Goal: Task Accomplishment & Management: Use online tool/utility

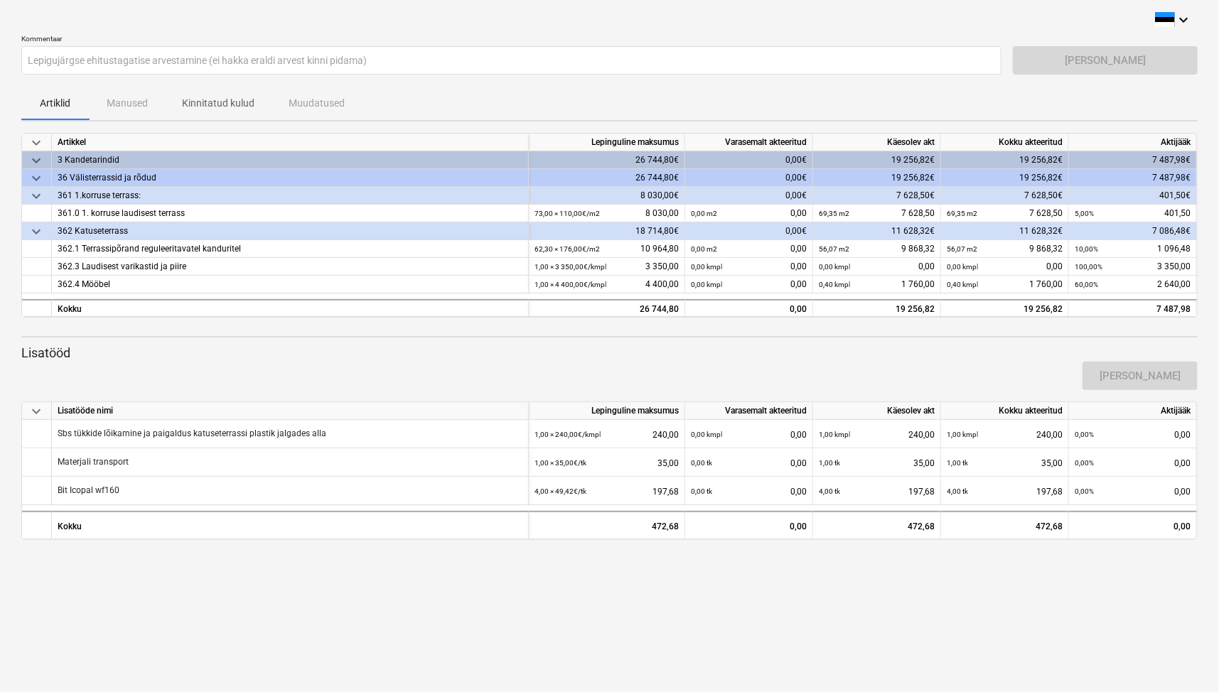
click at [894, 645] on div "keyboard_arrow_down Kommentaar Lepigujärgse ehitustagatise arvestamine (ei hakk…" at bounding box center [609, 346] width 1219 height 692
click at [805, 606] on div "keyboard_arrow_down Kommentaar Lepigujärgse ehitustagatise arvestamine (ei hakk…" at bounding box center [609, 346] width 1219 height 692
drag, startPoint x: 1157, startPoint y: 73, endPoint x: 1117, endPoint y: 57, distance: 42.8
click at [1117, 57] on div "[PERSON_NAME]" at bounding box center [1105, 60] width 185 height 28
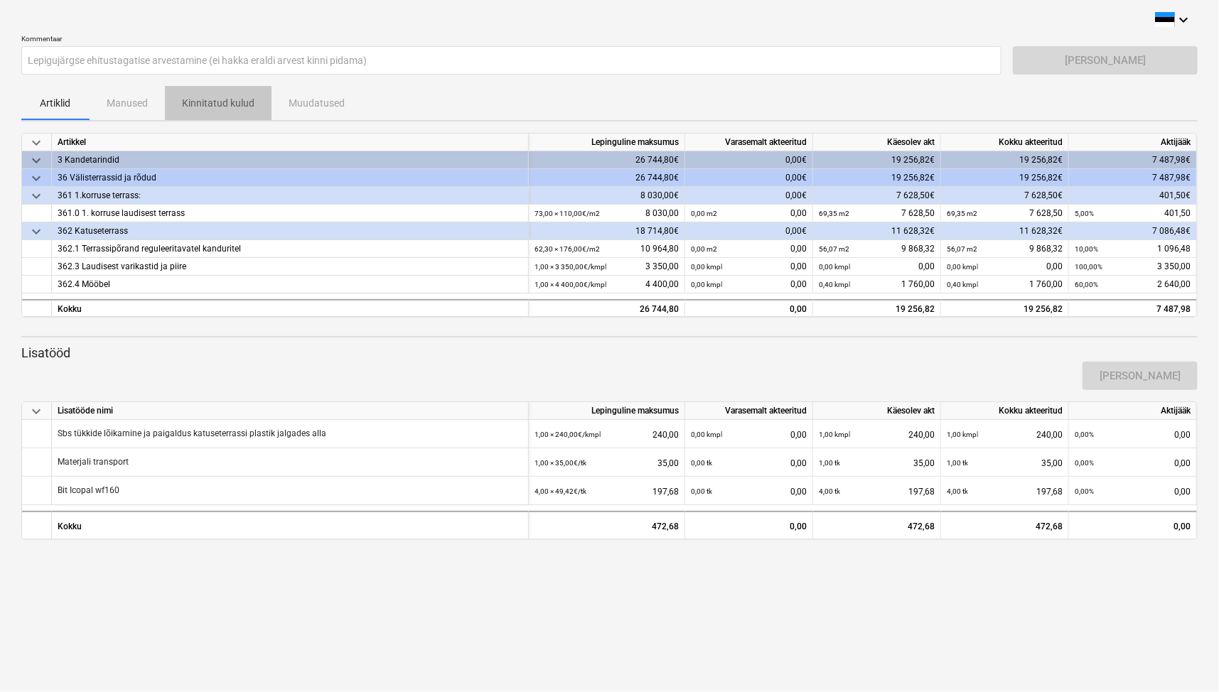
click at [189, 97] on p "Kinnitatud kulud" at bounding box center [218, 103] width 73 height 15
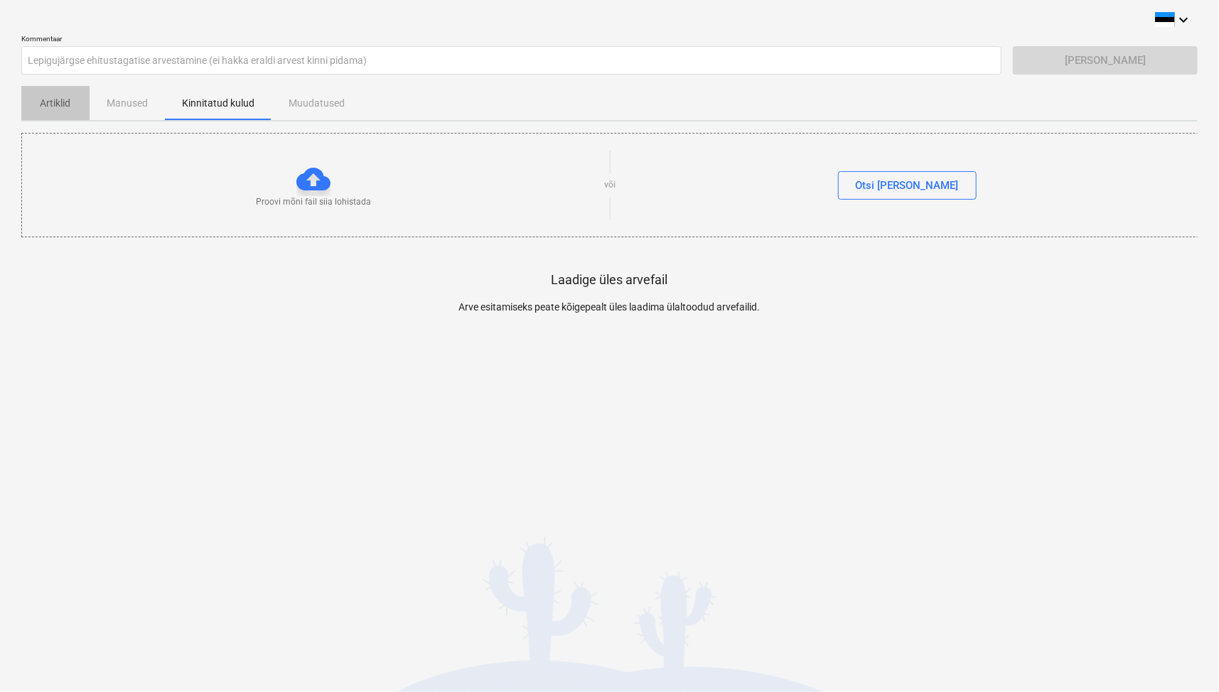
click at [63, 102] on p "Artiklid" at bounding box center [55, 103] width 34 height 15
click at [54, 107] on p "Artiklid" at bounding box center [55, 103] width 34 height 15
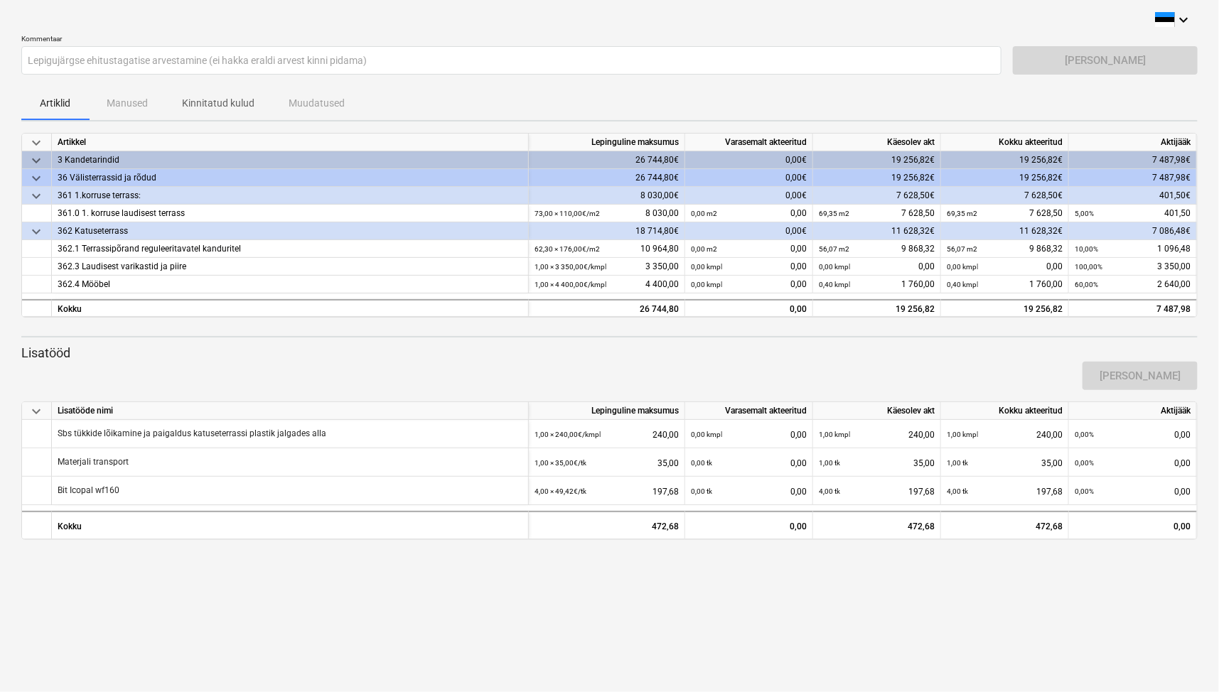
click at [1160, 58] on div "[PERSON_NAME]" at bounding box center [1105, 60] width 185 height 28
click at [124, 104] on div "Artiklid Manused Kinnitatud kulud Muudatused" at bounding box center [609, 103] width 1176 height 34
click at [214, 106] on p "Kinnitatud kulud" at bounding box center [218, 103] width 73 height 15
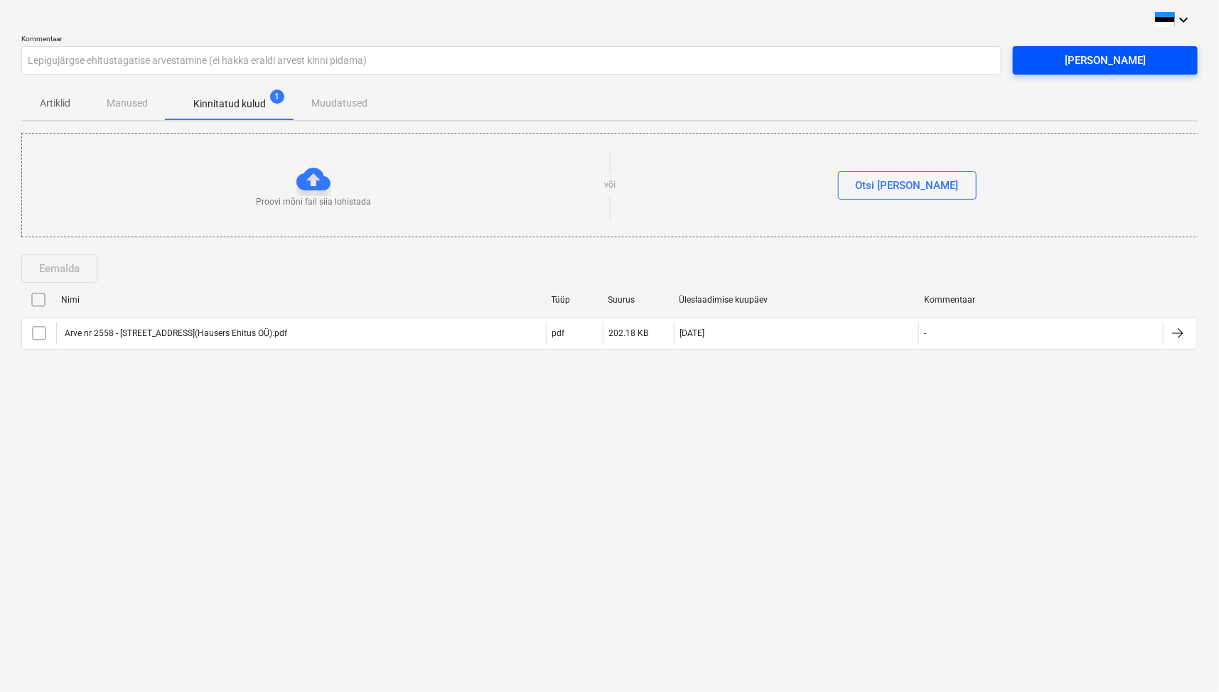
click at [1098, 72] on button "[PERSON_NAME]" at bounding box center [1105, 60] width 185 height 28
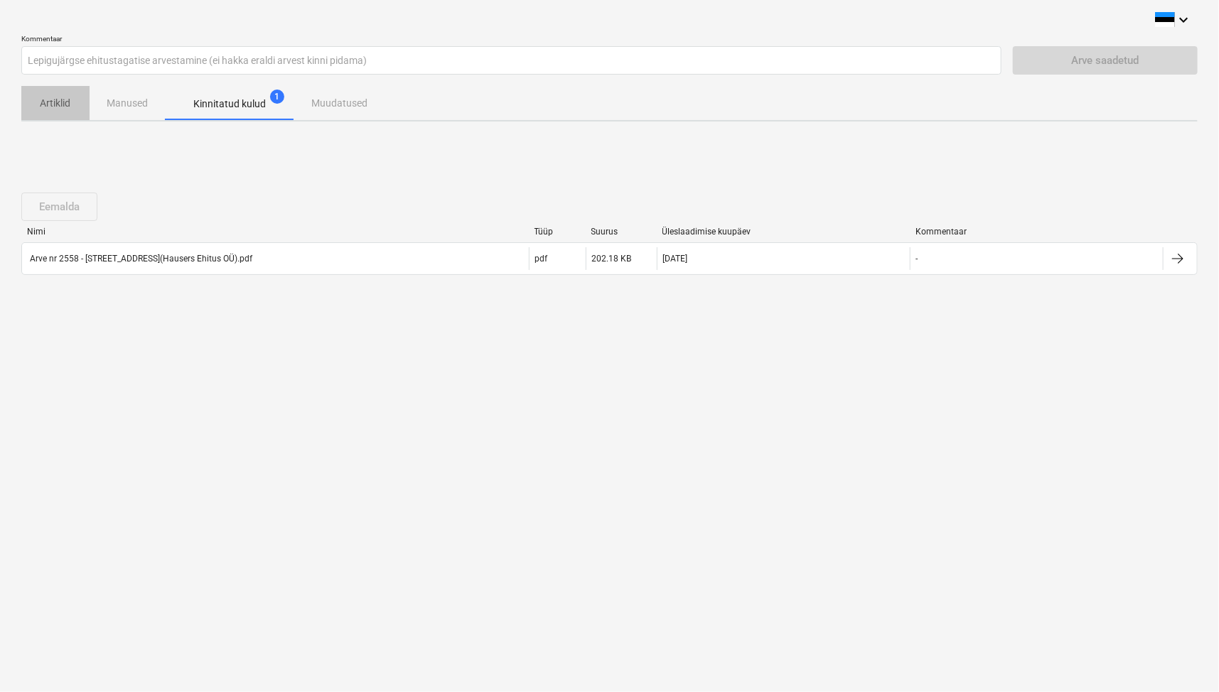
click at [69, 96] on p "Artiklid" at bounding box center [55, 103] width 34 height 15
